Goal: Information Seeking & Learning: Learn about a topic

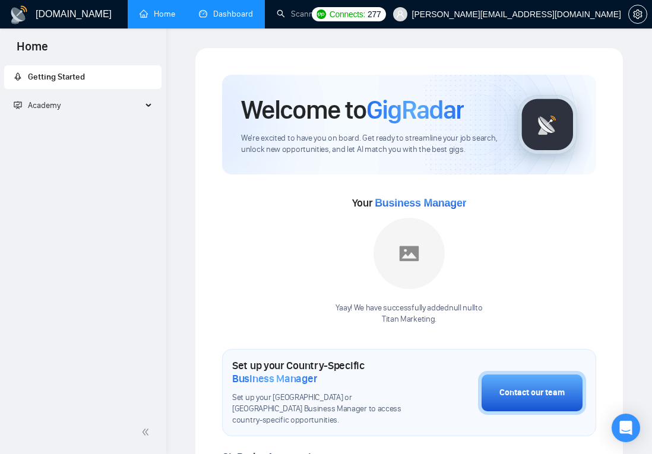
click at [214, 16] on link "Dashboard" at bounding box center [226, 14] width 54 height 10
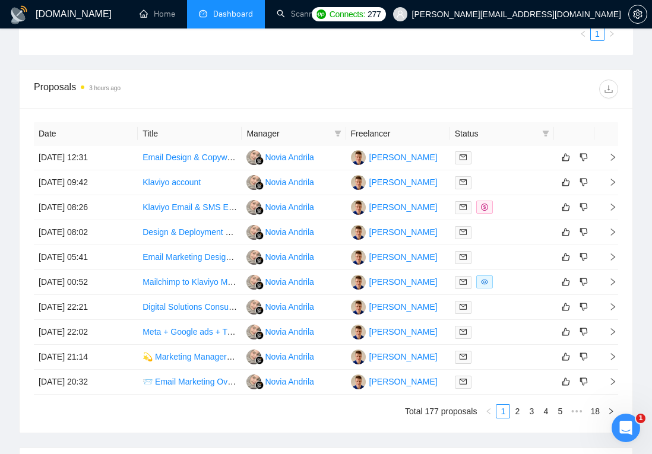
scroll to position [654, 0]
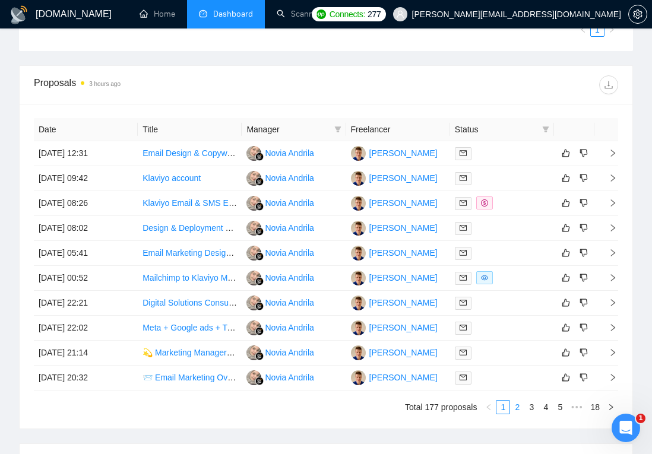
click at [483, 407] on link "2" at bounding box center [517, 407] width 13 height 13
click at [483, 411] on link "5" at bounding box center [559, 407] width 13 height 13
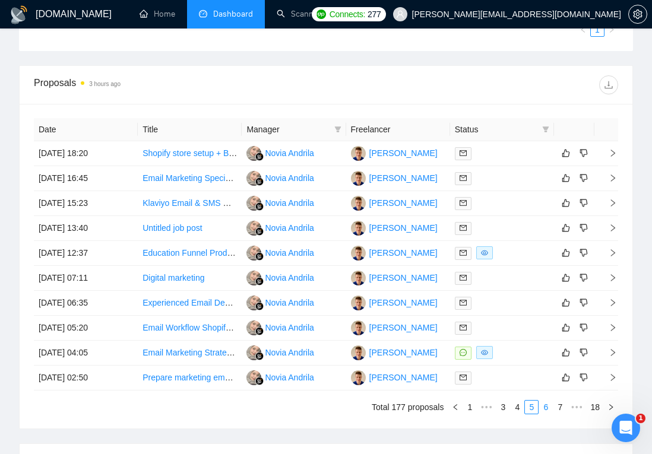
click at [483, 404] on link "6" at bounding box center [545, 407] width 13 height 13
click at [468, 405] on link "1" at bounding box center [469, 407] width 13 height 13
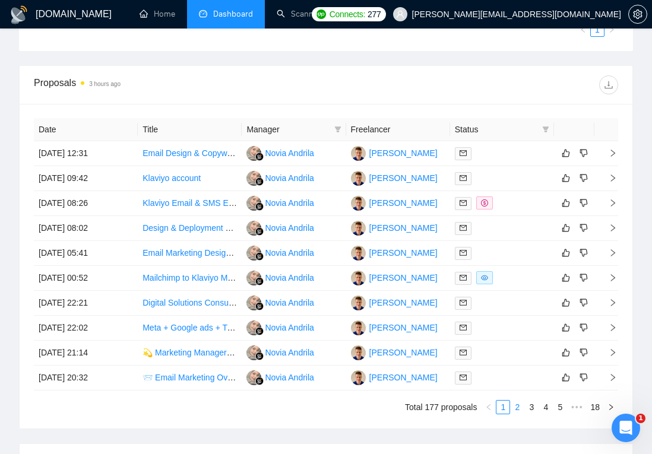
click at [483, 407] on link "2" at bounding box center [517, 407] width 13 height 13
click at [483, 405] on link "1" at bounding box center [502, 407] width 13 height 13
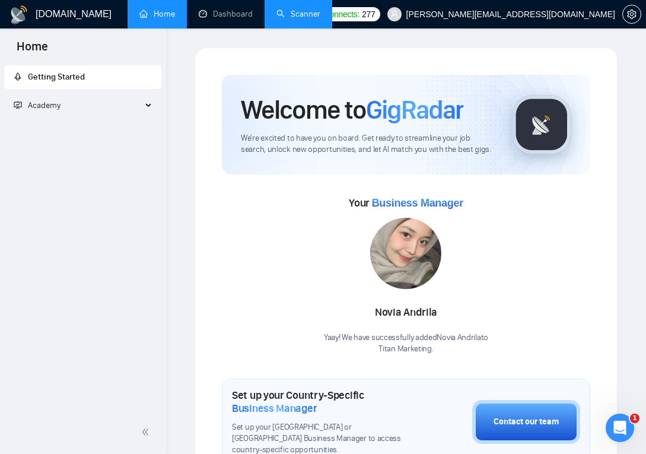
click at [300, 16] on link "Scanner" at bounding box center [299, 14] width 44 height 10
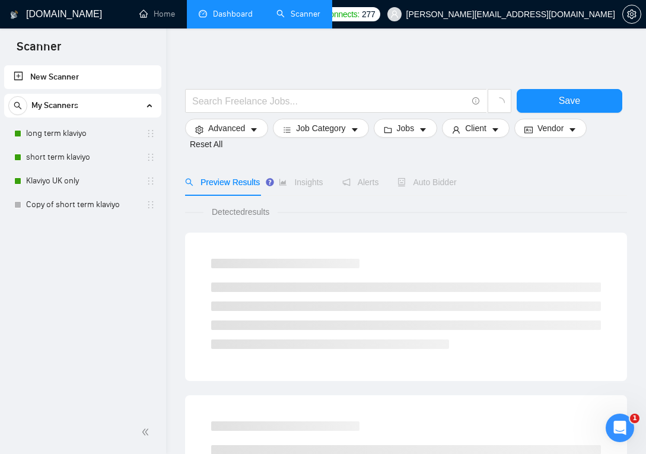
click at [224, 17] on link "Dashboard" at bounding box center [226, 14] width 54 height 10
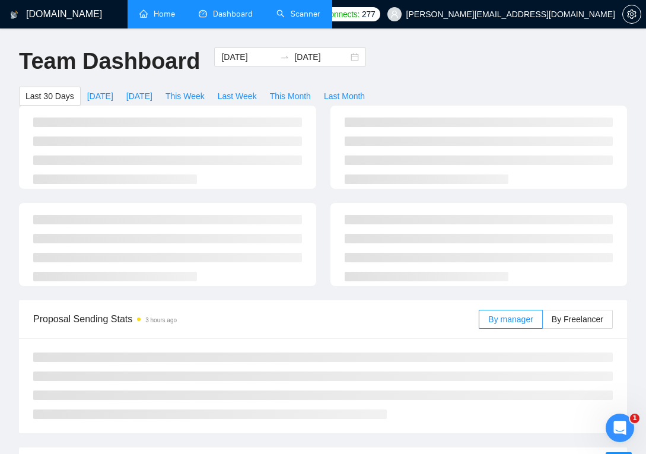
click at [168, 16] on link "Home" at bounding box center [158, 14] width 36 height 10
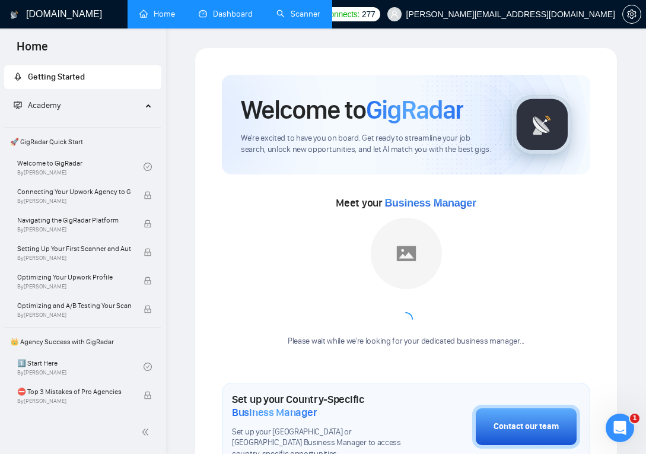
click at [216, 11] on link "Dashboard" at bounding box center [226, 14] width 54 height 10
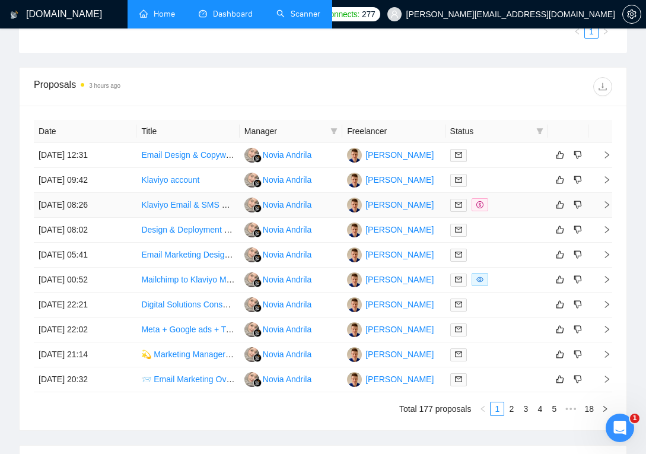
scroll to position [663, 0]
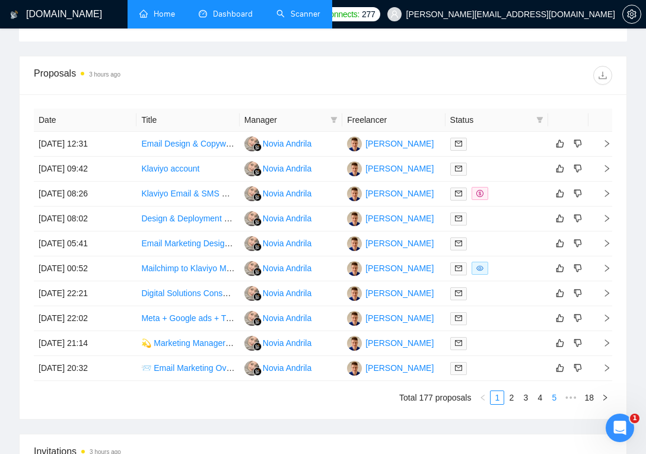
click at [483, 395] on link "5" at bounding box center [554, 397] width 13 height 13
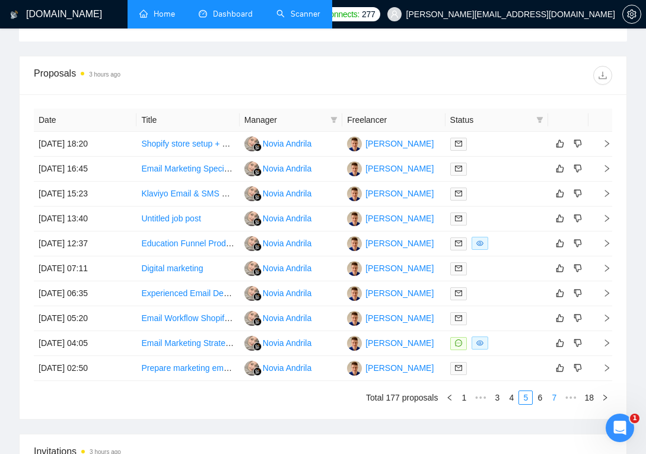
click at [483, 397] on link "7" at bounding box center [554, 397] width 13 height 13
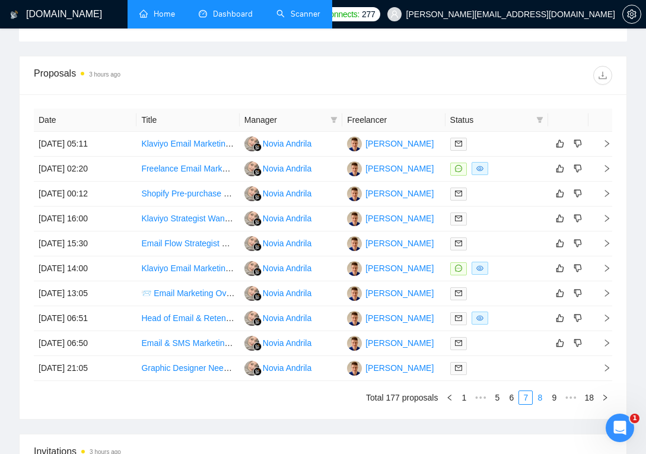
click at [483, 396] on link "8" at bounding box center [540, 397] width 13 height 13
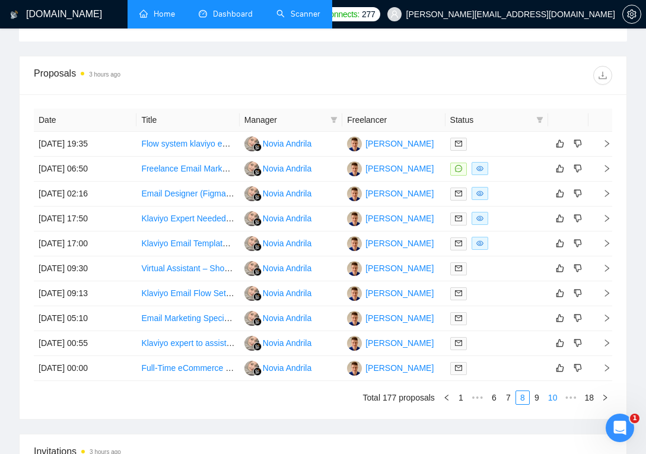
click at [483, 398] on link "10" at bounding box center [553, 397] width 17 height 13
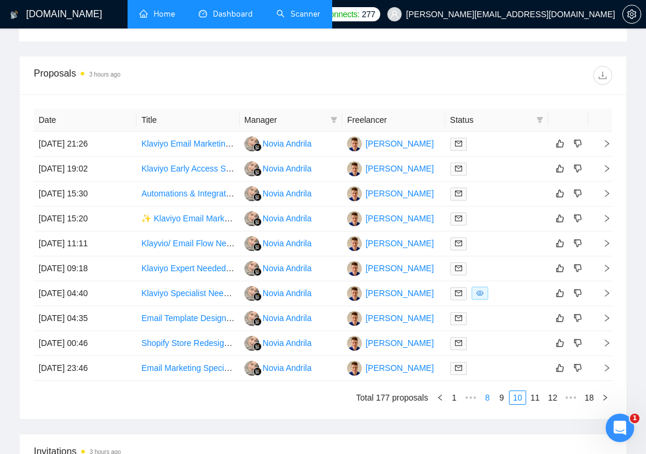
click at [481, 397] on link "8" at bounding box center [487, 397] width 13 height 13
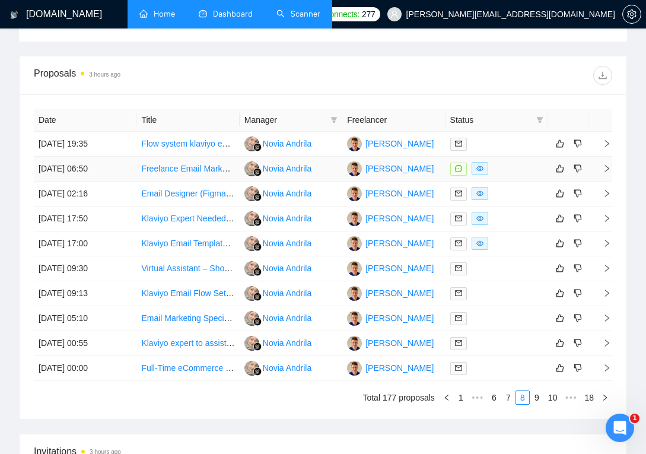
click at [181, 166] on link "Freelance Email Marketing Manager (Klaviyo Expert)" at bounding box center [238, 168] width 195 height 9
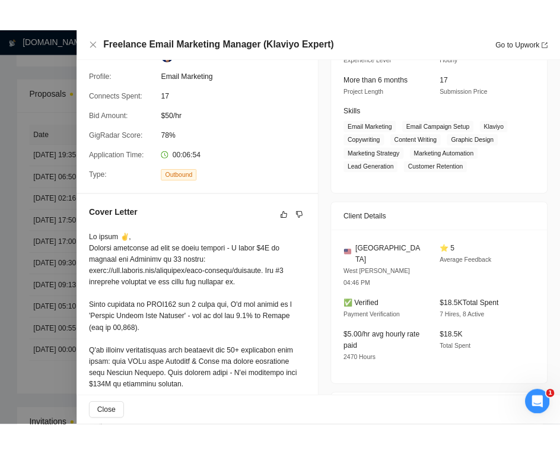
scroll to position [178, 0]
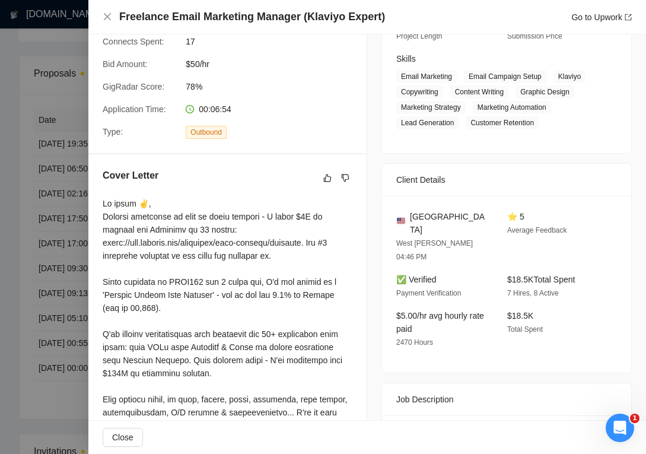
click at [39, 283] on div at bounding box center [323, 227] width 646 height 454
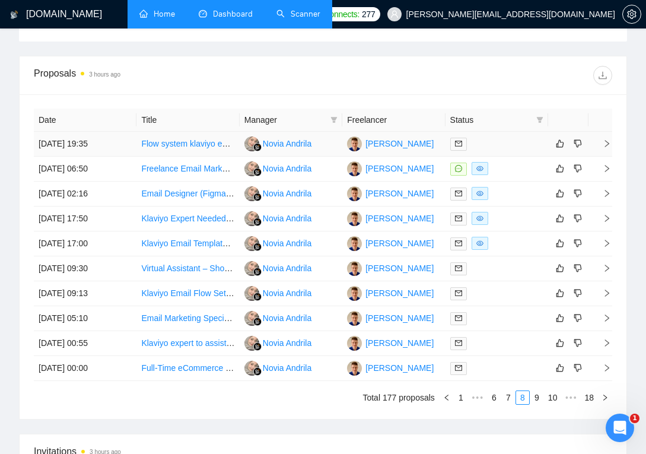
click at [198, 140] on link "Flow system klaviyo email marketing" at bounding box center [208, 143] width 135 height 9
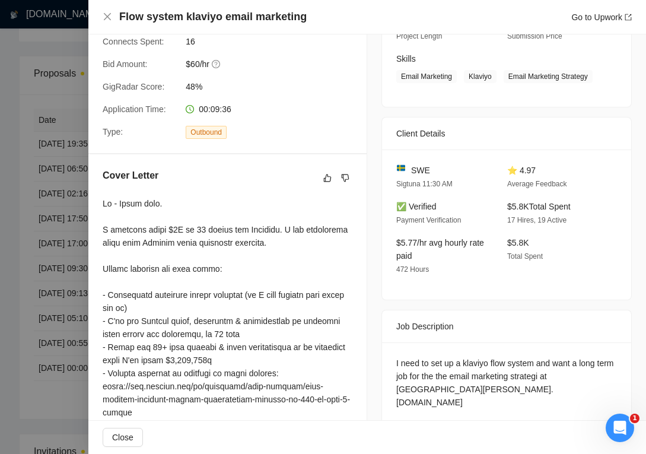
click at [46, 240] on div at bounding box center [323, 227] width 646 height 454
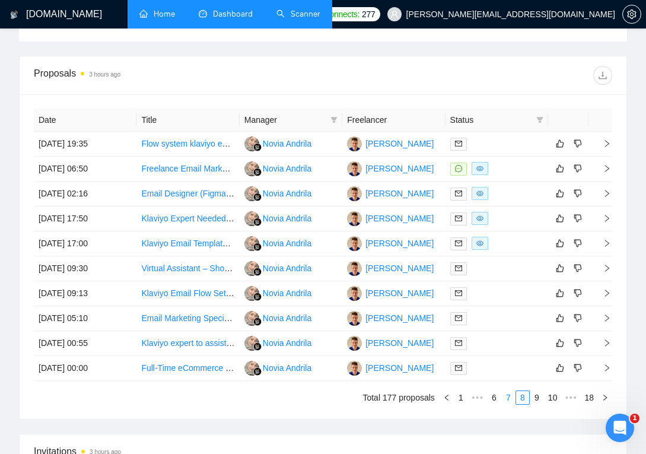
click at [483, 397] on link "7" at bounding box center [508, 397] width 13 height 13
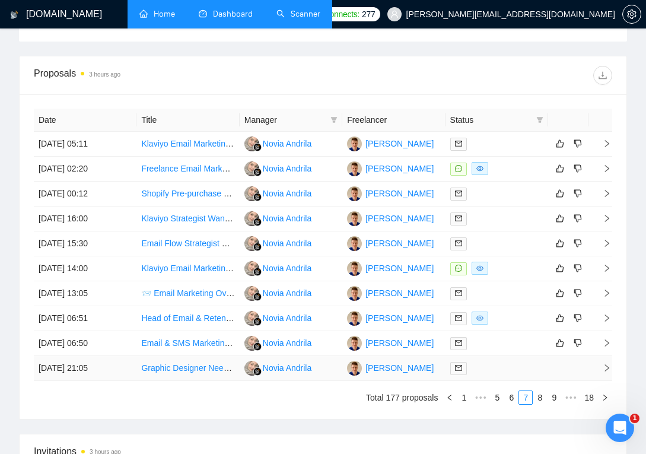
click at [176, 370] on link "Graphic Designer Needed for Email Marketing and Social Media Projects" at bounding box center [275, 367] width 268 height 9
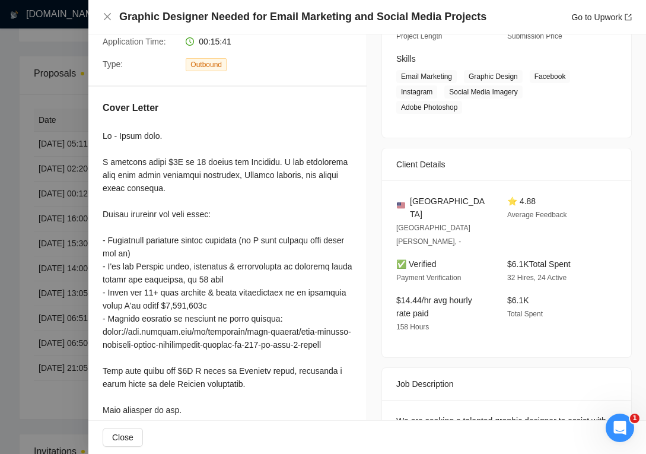
click at [34, 246] on div at bounding box center [323, 227] width 646 height 454
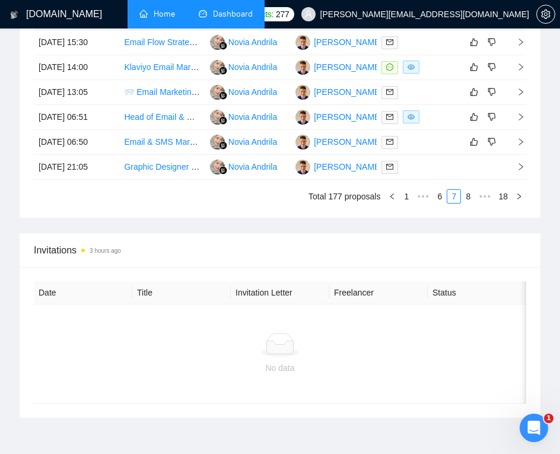
scroll to position [879, 0]
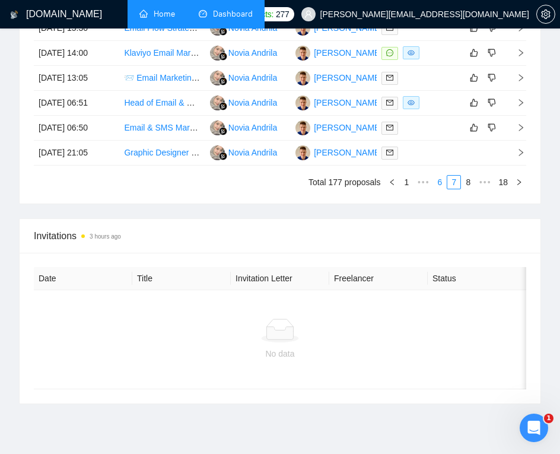
click at [438, 189] on link "6" at bounding box center [439, 182] width 13 height 13
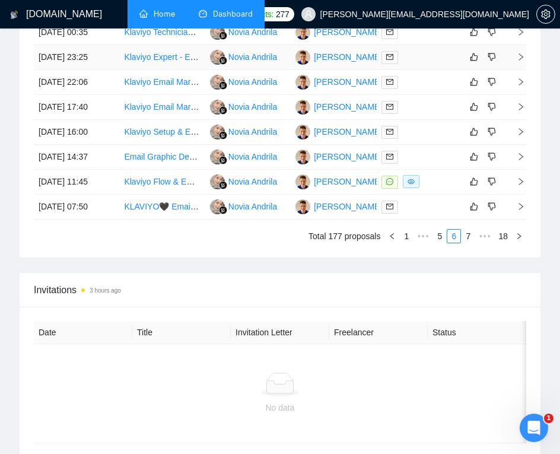
scroll to position [828, 0]
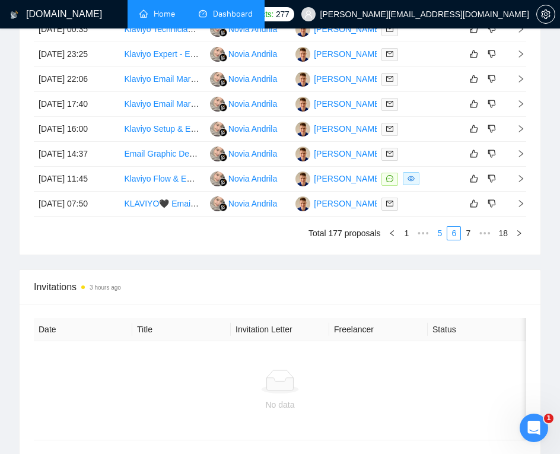
click at [441, 240] on link "5" at bounding box center [439, 233] width 13 height 13
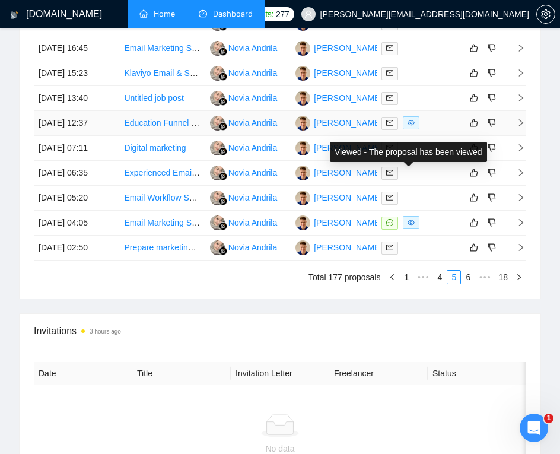
scroll to position [819, 0]
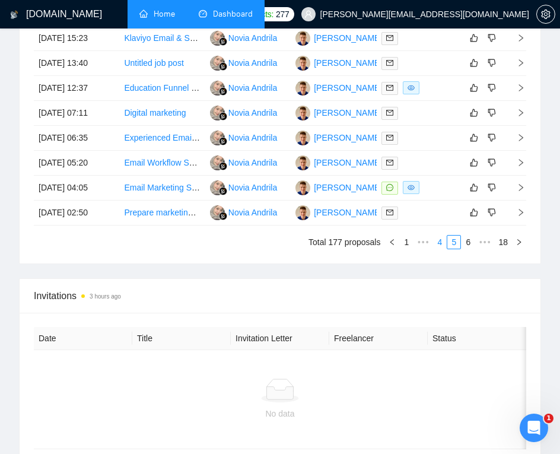
click at [439, 249] on link "4" at bounding box center [439, 242] width 13 height 13
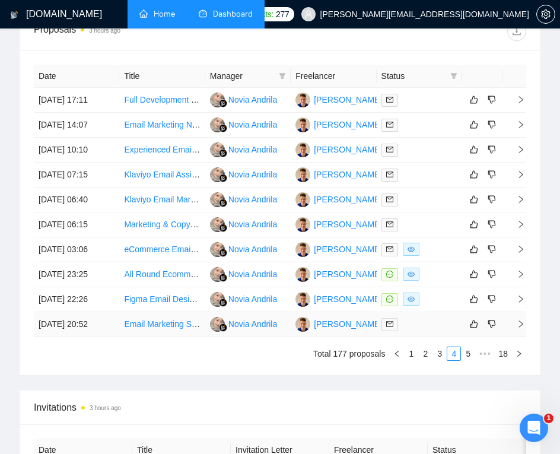
scroll to position [809, 0]
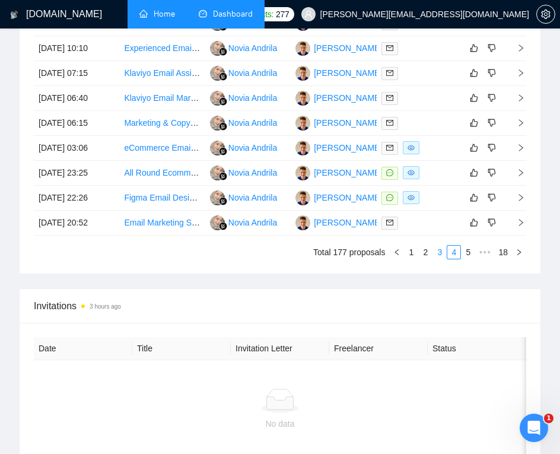
click at [439, 259] on link "3" at bounding box center [439, 252] width 13 height 13
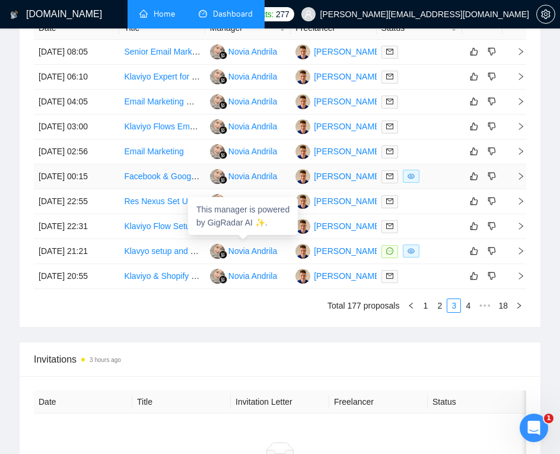
scroll to position [780, 0]
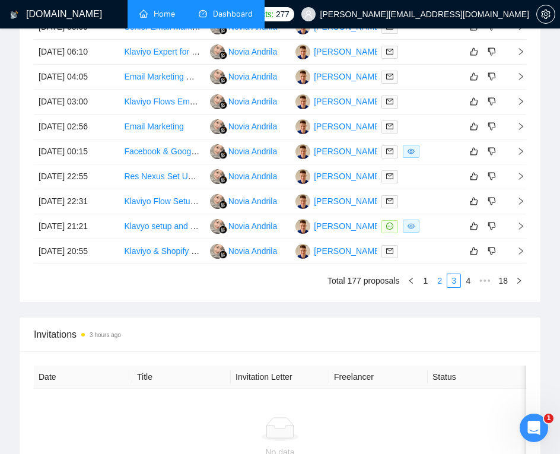
click at [436, 287] on link "2" at bounding box center [439, 280] width 13 height 13
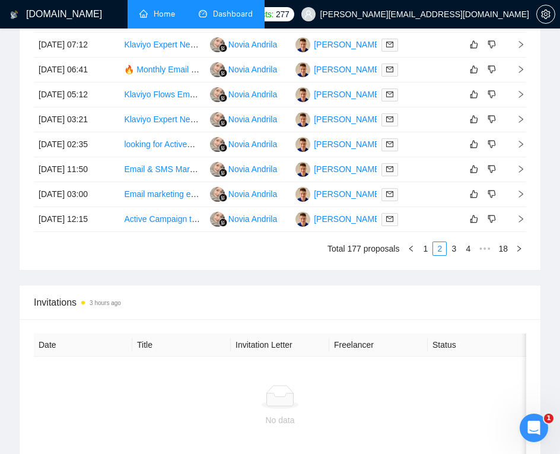
scroll to position [818, 0]
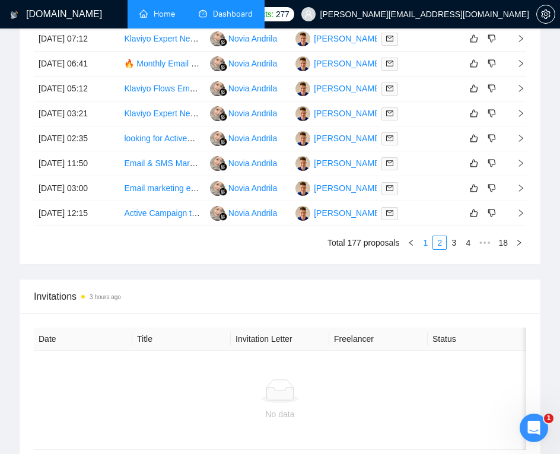
click at [425, 249] on link "1" at bounding box center [425, 242] width 13 height 13
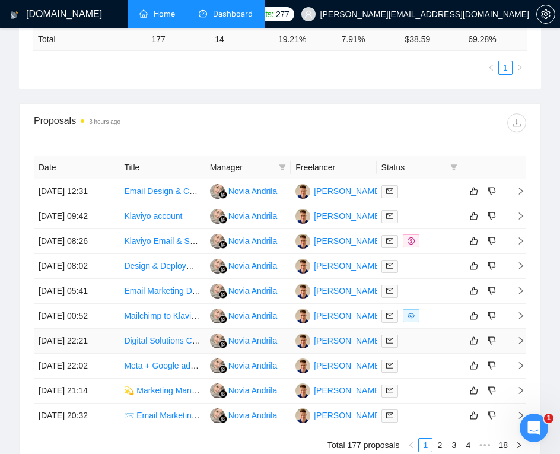
scroll to position [613, 0]
